Goal: Communication & Community: Answer question/provide support

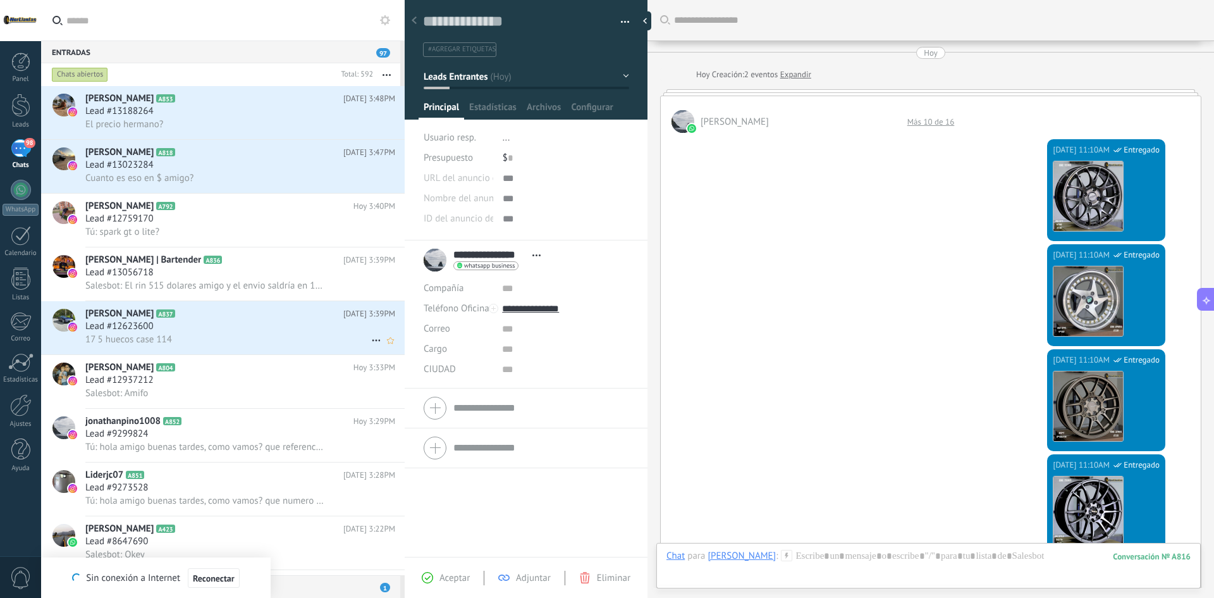
scroll to position [19, 0]
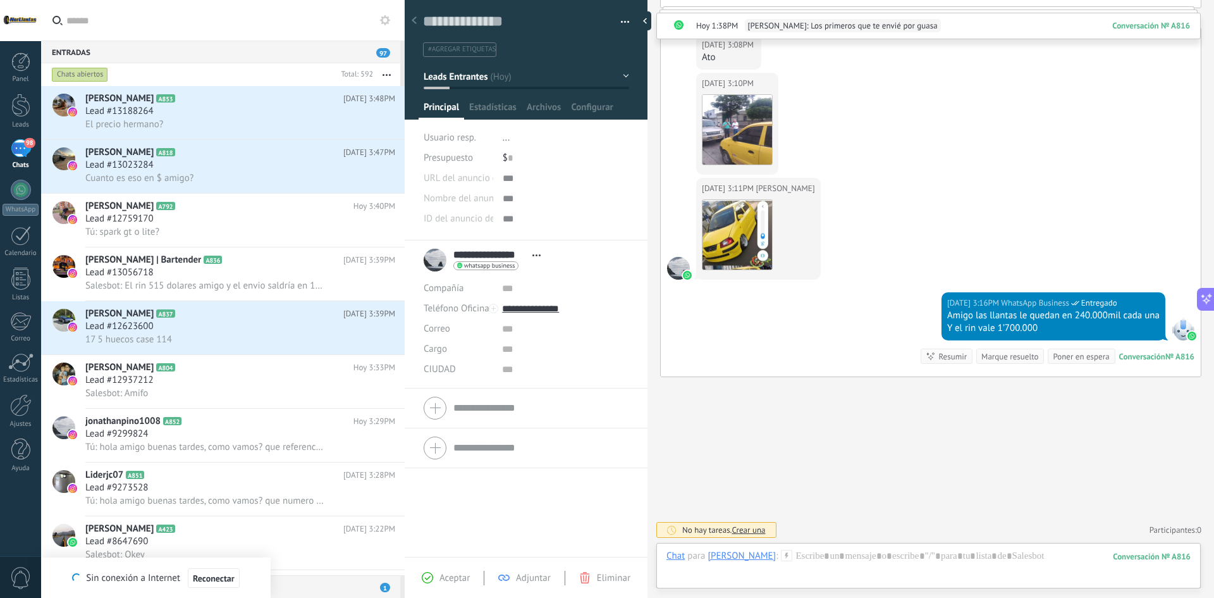
click at [418, 17] on div at bounding box center [414, 21] width 18 height 25
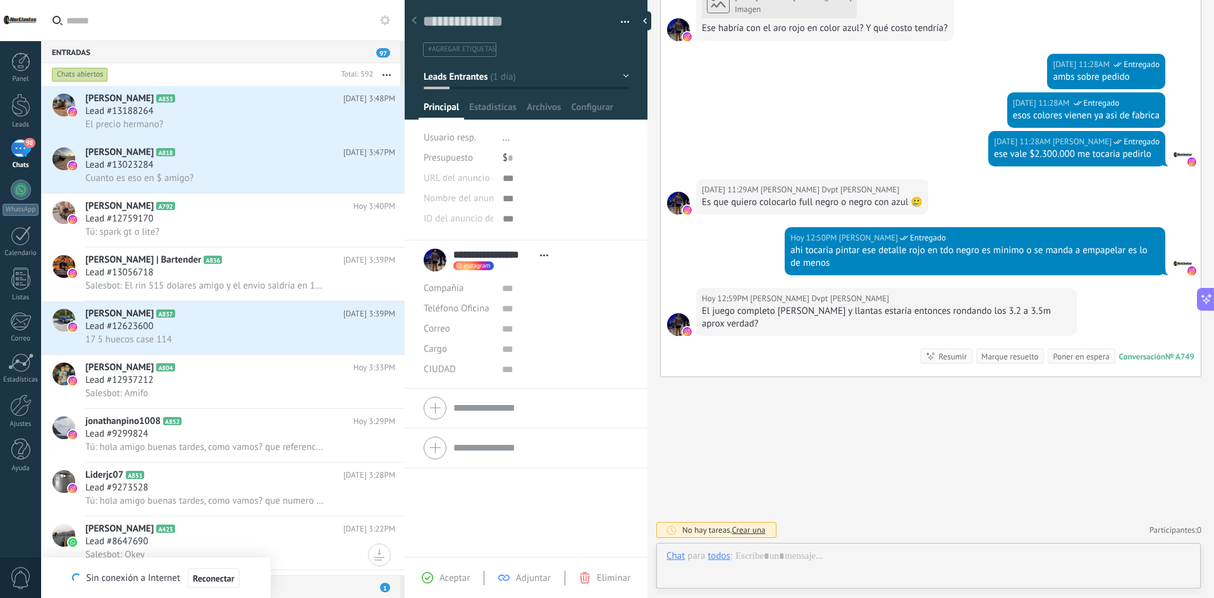
scroll to position [19, 0]
click at [192, 128] on div "El precio hermano?" at bounding box center [240, 124] width 310 height 13
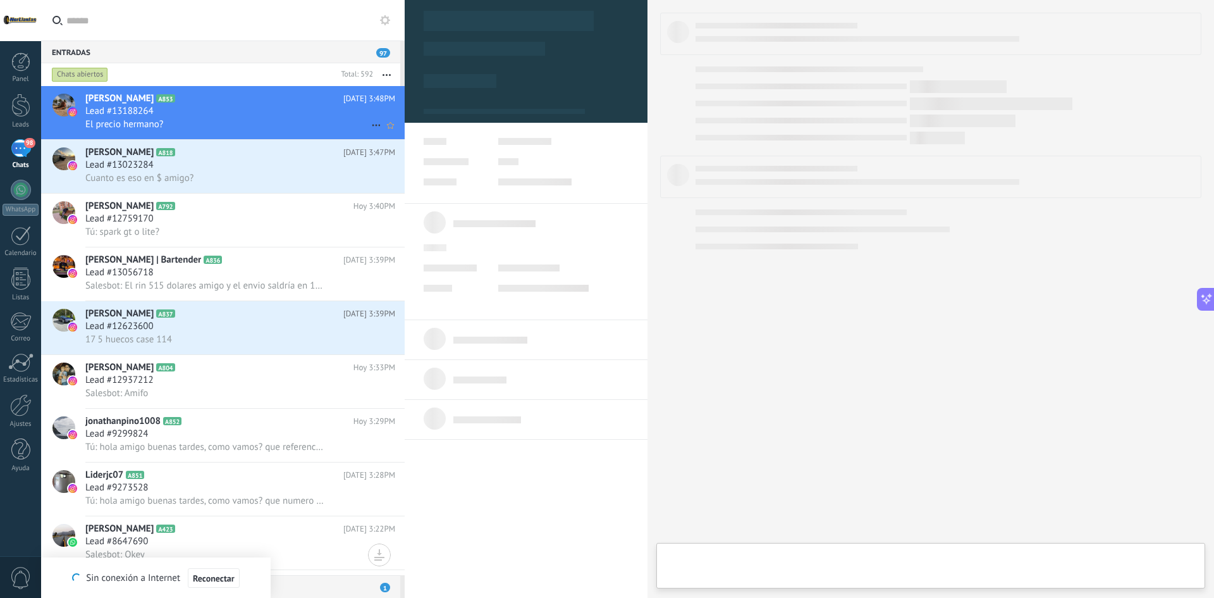
type textarea "**********"
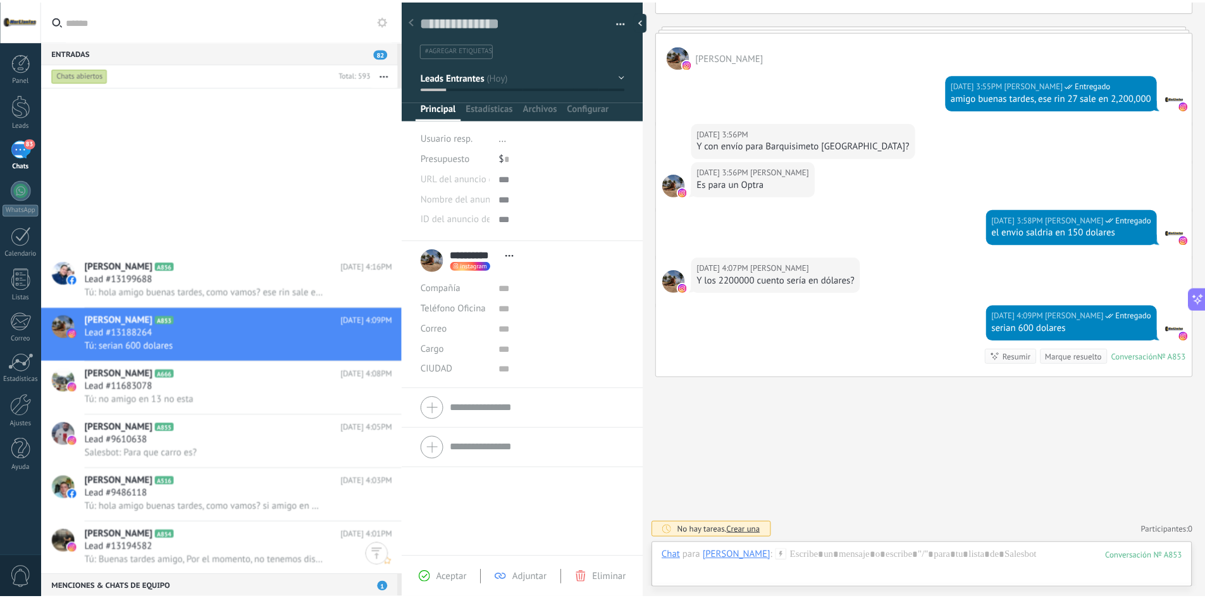
scroll to position [696, 0]
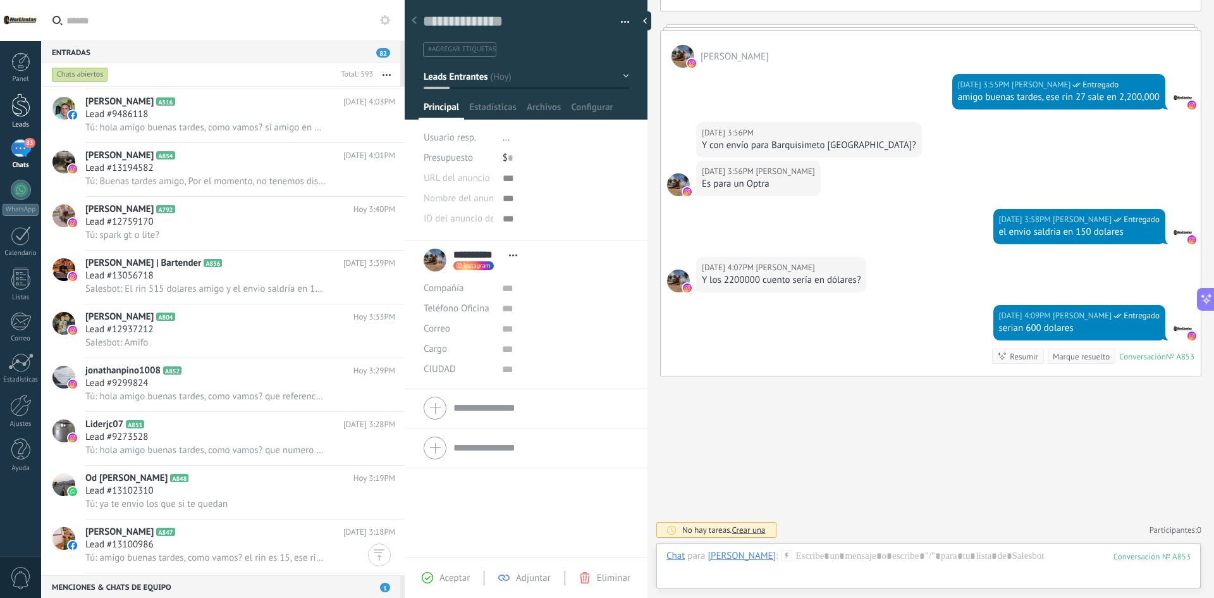
click at [12, 106] on div at bounding box center [20, 105] width 19 height 23
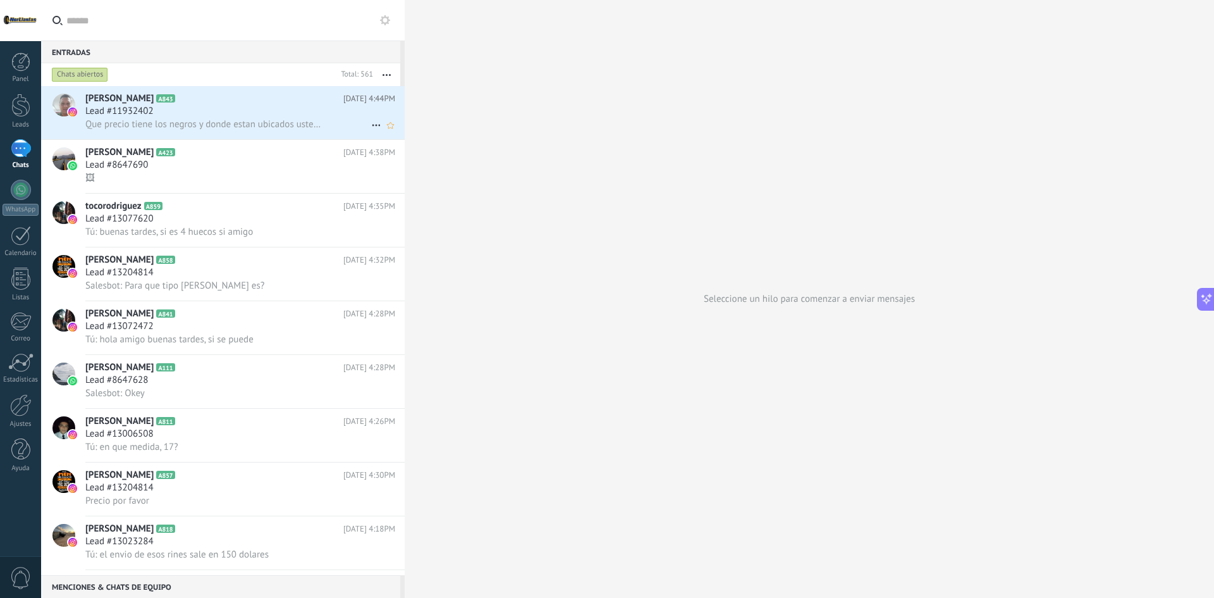
click at [255, 124] on span "Que precio tiene los negros y donde estan ubicados ustedes" at bounding box center [205, 124] width 240 height 12
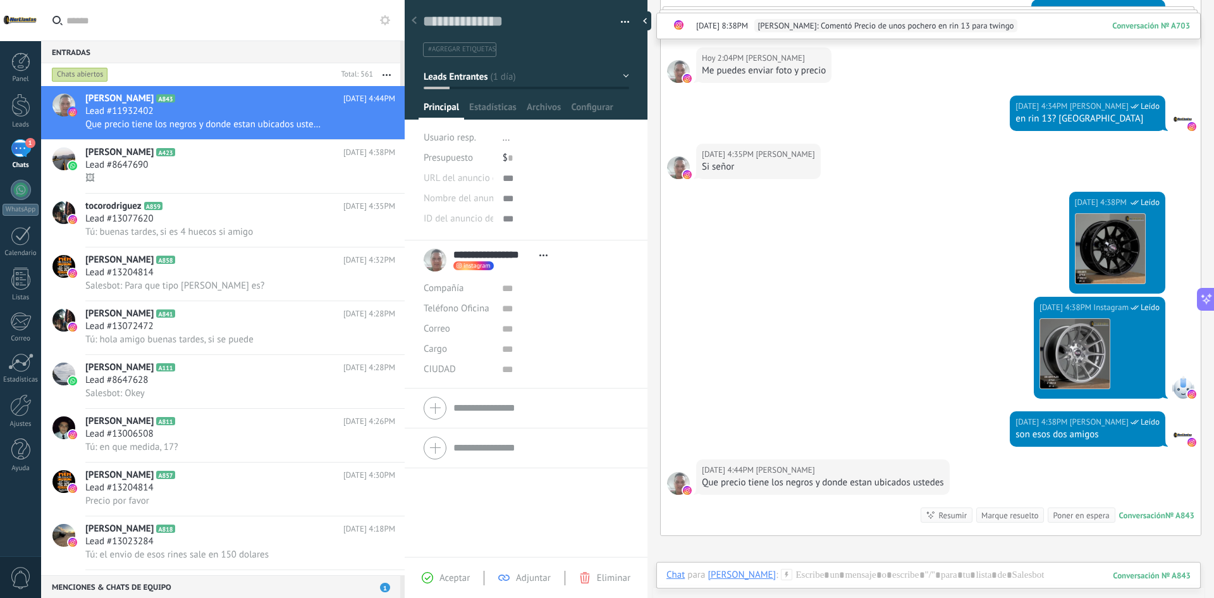
scroll to position [1812, 0]
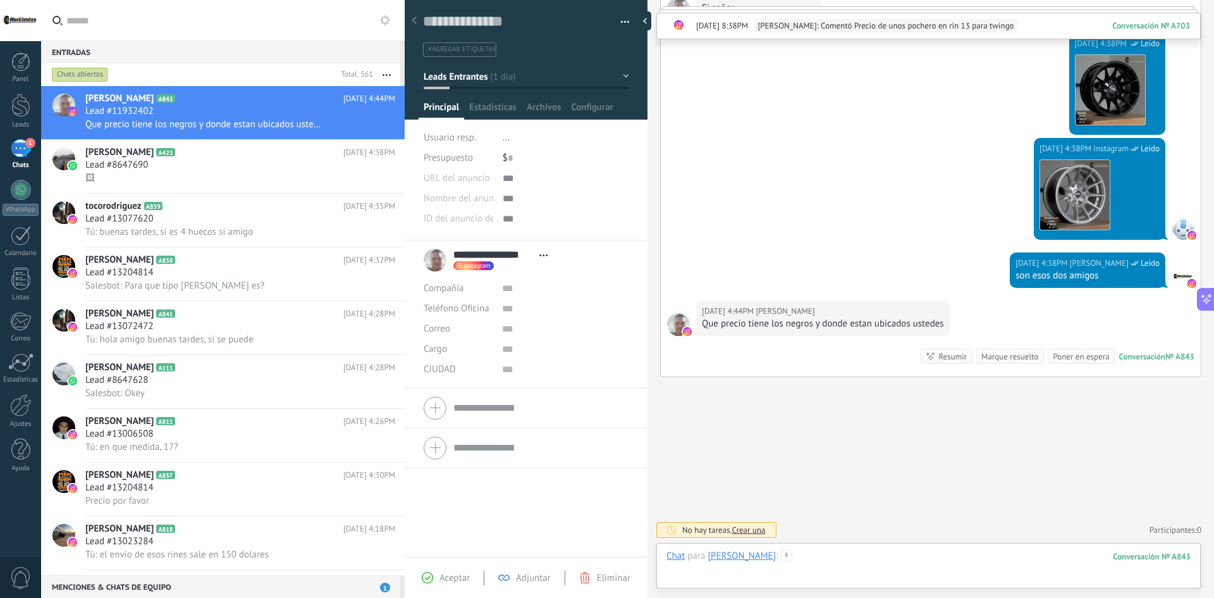
click at [859, 554] on div at bounding box center [929, 569] width 524 height 38
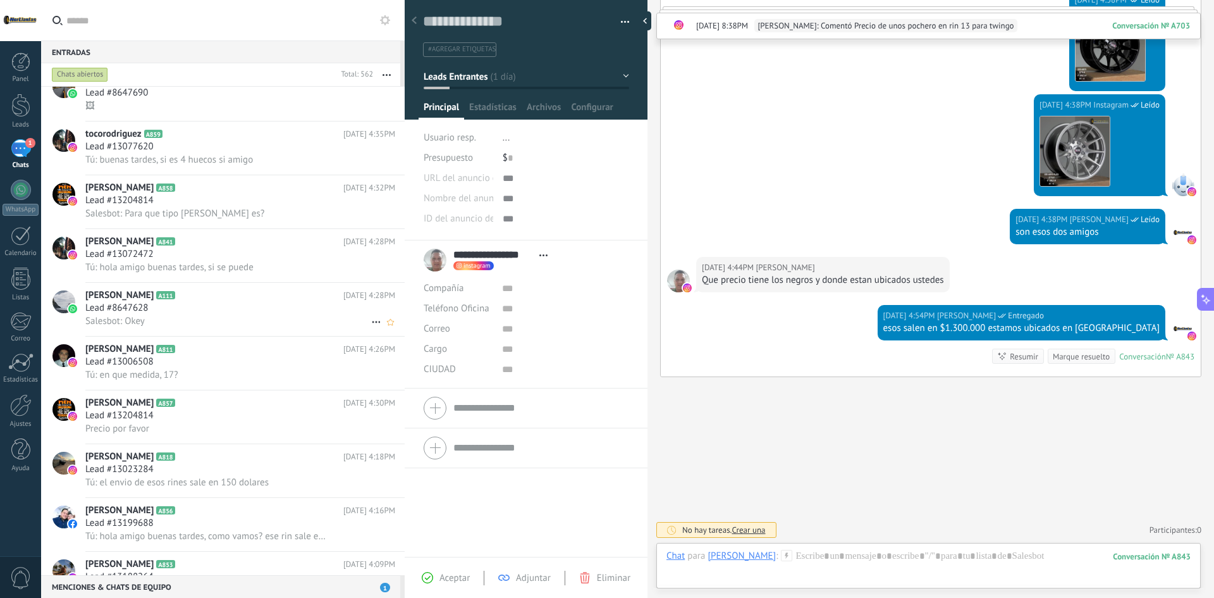
scroll to position [127, 0]
click at [101, 74] on div "Chats abiertos" at bounding box center [80, 74] width 56 height 15
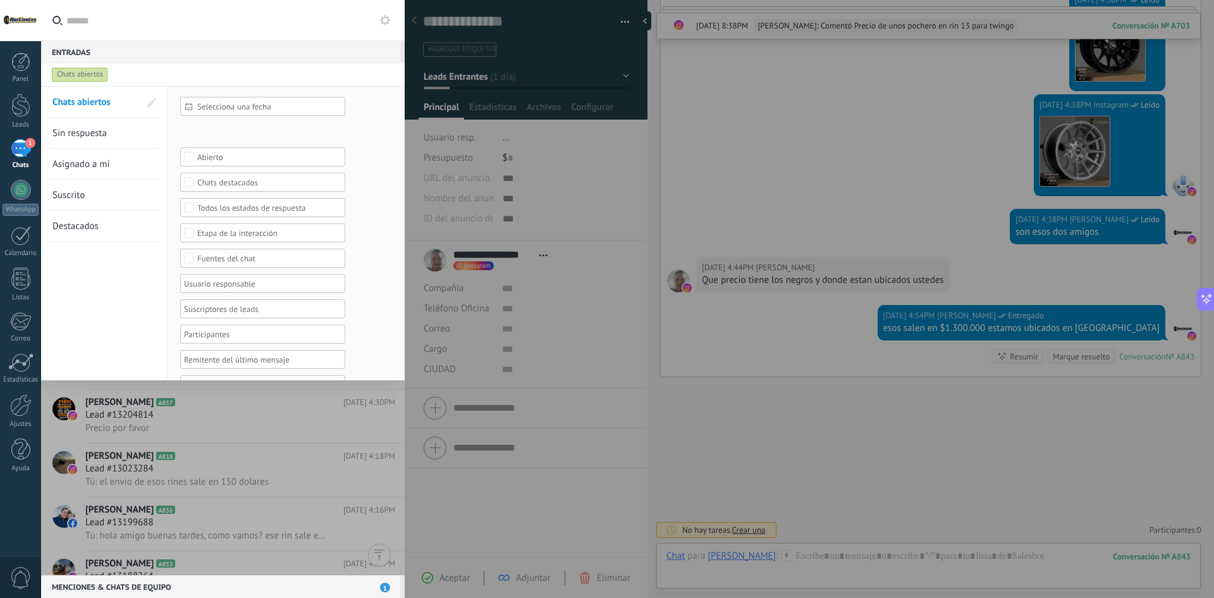
click at [96, 136] on span "Sin respuesta" at bounding box center [79, 133] width 54 height 12
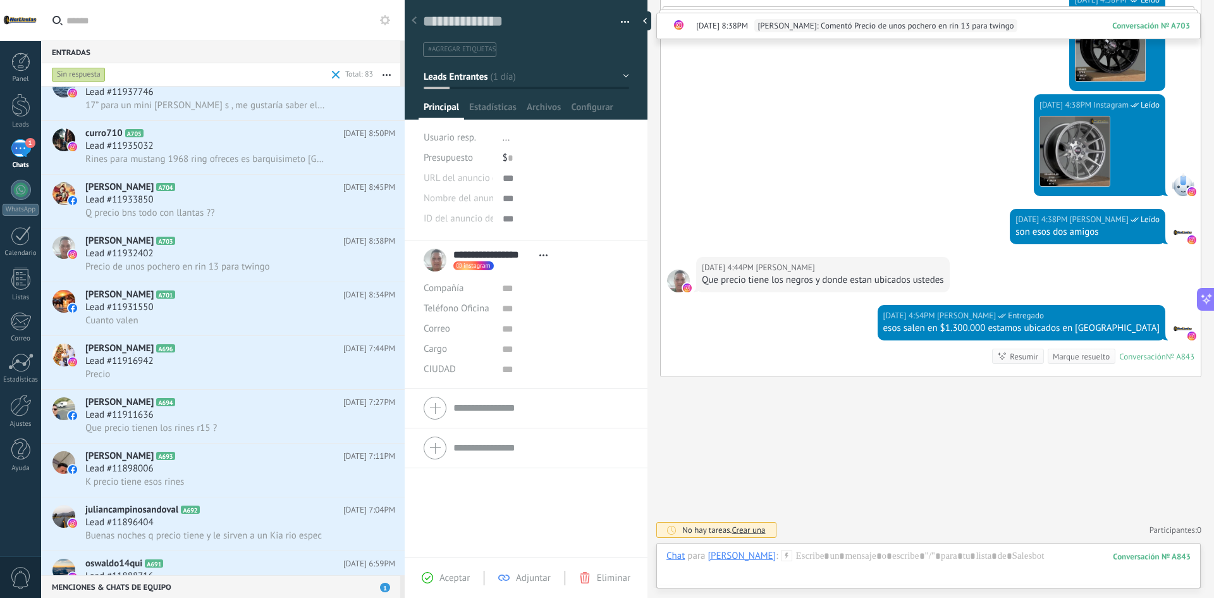
scroll to position [1522, 0]
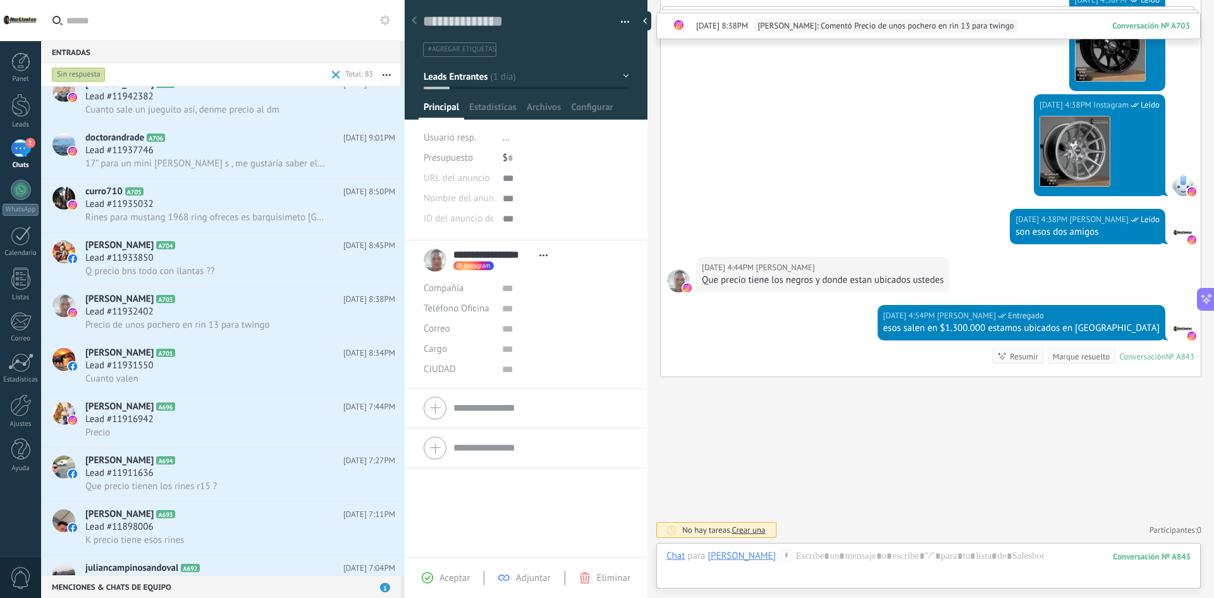
type input "*********"
